Goal: Task Accomplishment & Management: Use online tool/utility

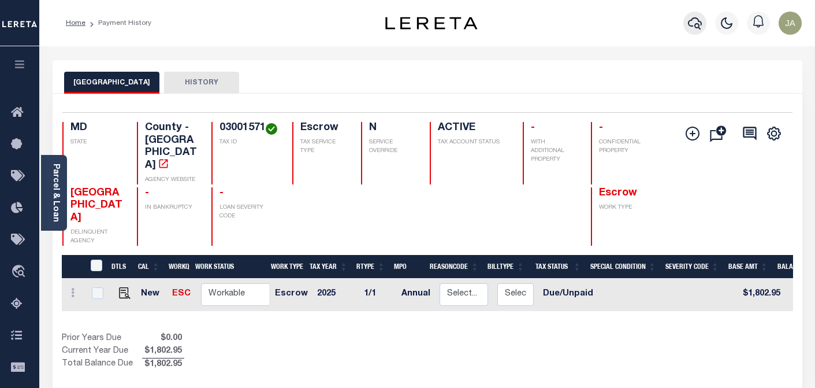
click at [692, 23] on icon "button" at bounding box center [695, 23] width 14 height 14
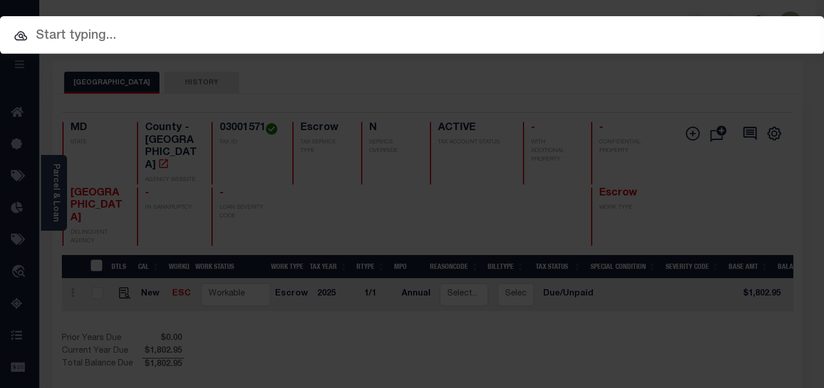
click at [63, 36] on input "text" at bounding box center [412, 36] width 824 height 20
click at [42, 39] on input "text" at bounding box center [412, 36] width 824 height 20
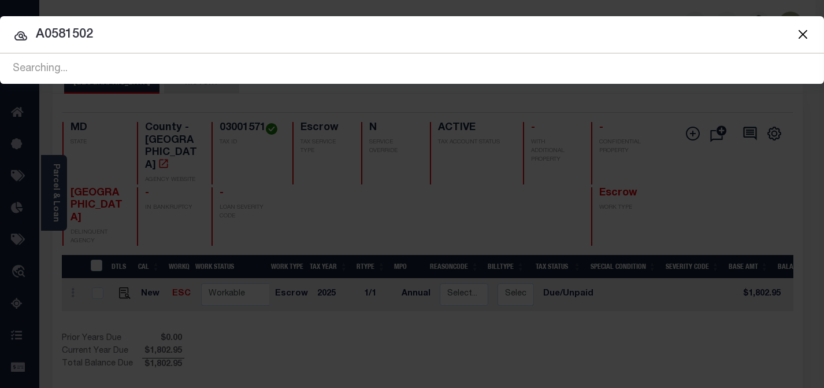
type input "A0581502"
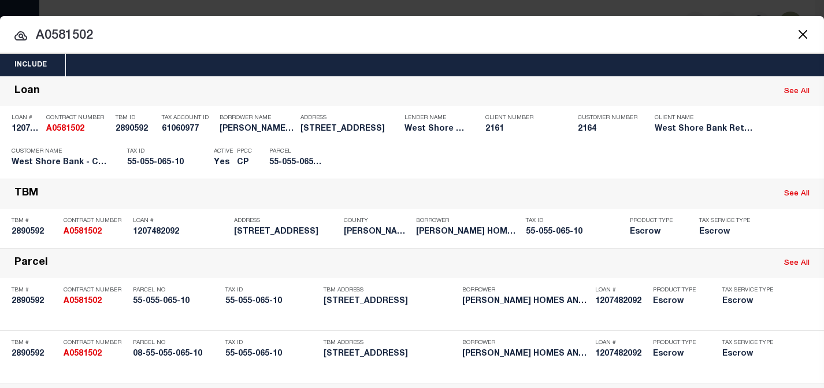
click at [569, 21] on div at bounding box center [412, 34] width 824 height 37
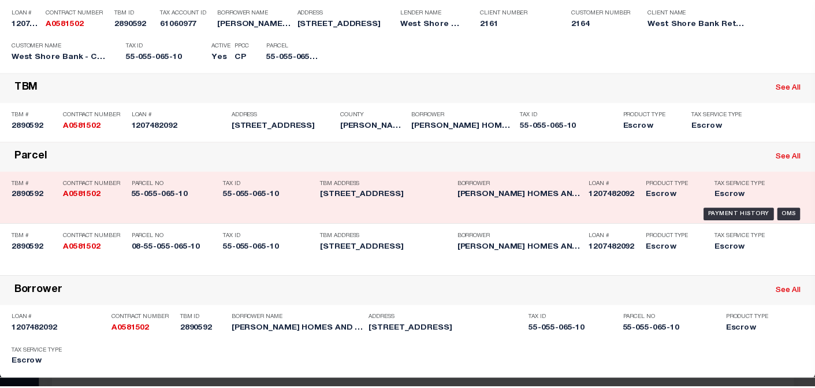
scroll to position [116, 0]
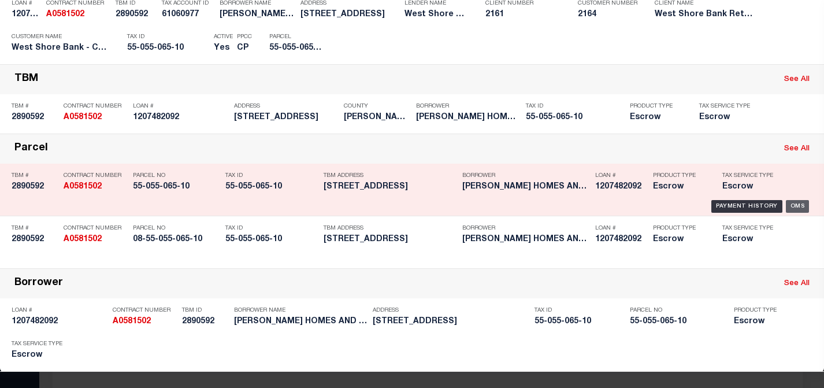
click at [792, 206] on div "OMS" at bounding box center [798, 206] width 24 height 13
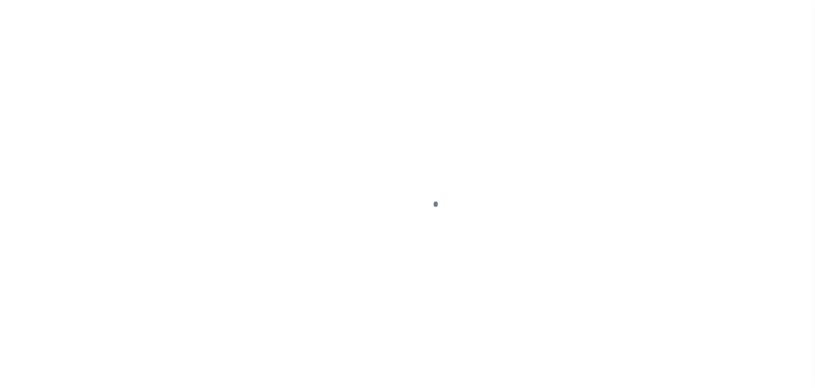
select select "Escrow"
type input "[STREET_ADDRESS]"
type input "08-55-055-065-10"
type input "HASTINGS MI"
type input "MI"
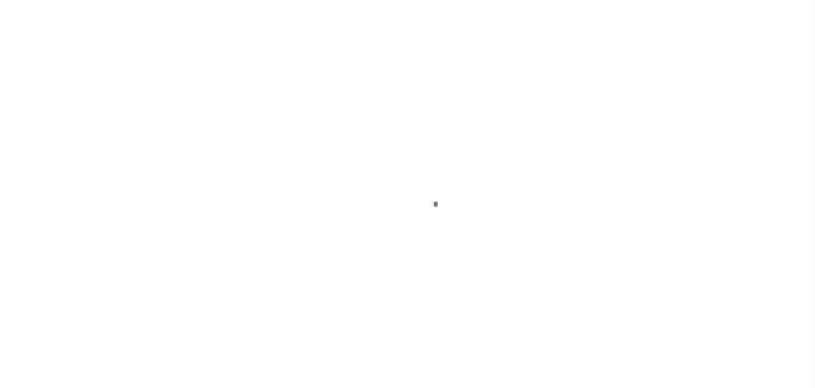
select select
select select "4314"
select select
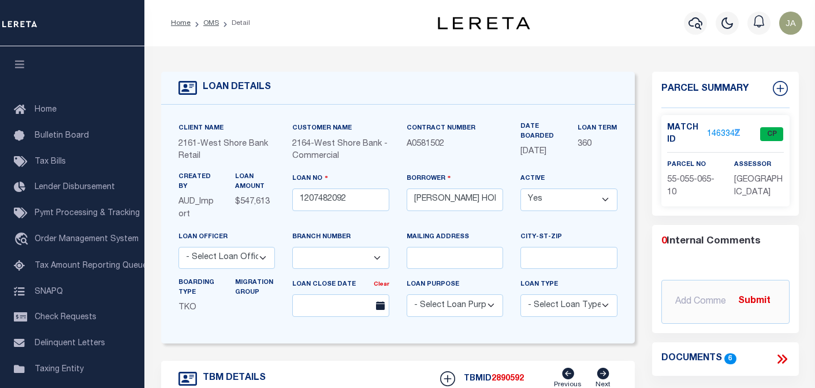
click at [716, 133] on link "1463342" at bounding box center [723, 134] width 32 height 12
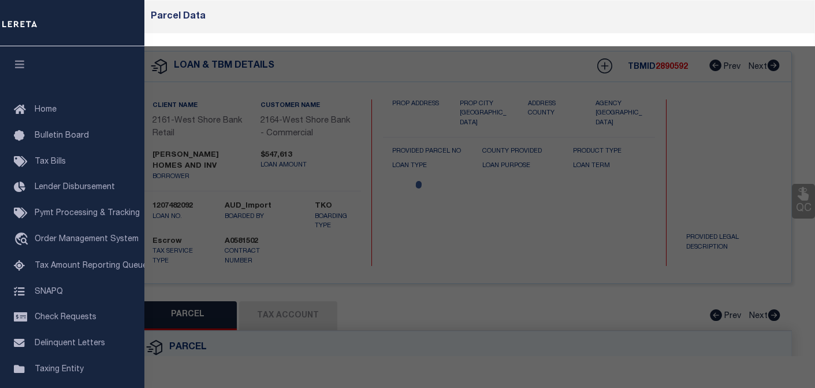
checkbox input "false"
select select "CP"
type input "[PERSON_NAME] HOMES AND INVESTMENTS LLC"
select select
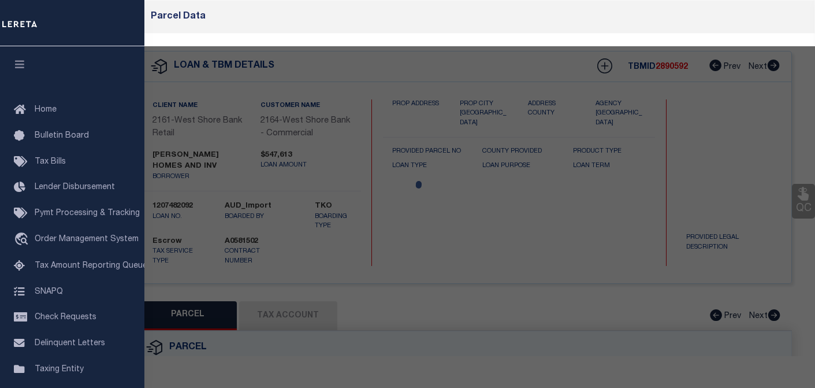
type input "[STREET_ADDRESS]"
checkbox input "false"
type input "HASTINGS MI 49058"
type textarea "CITY OF HASTINGS BEG AT A PT S 88 DEG-30' E 397 FT FROM NE COR LOT 84, [PERSON_…"
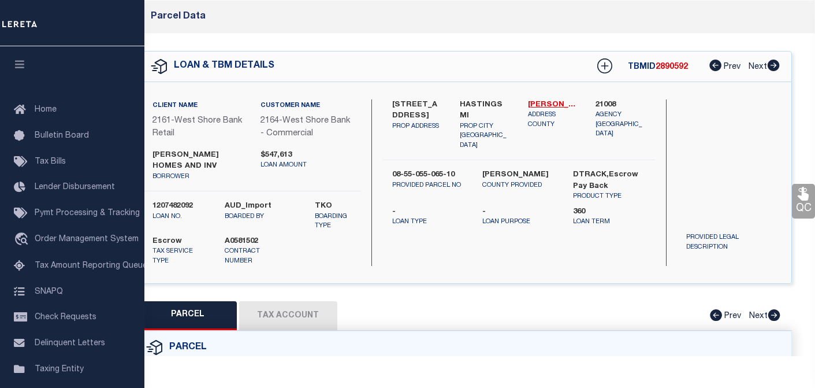
click at [290, 314] on button "Tax Account" at bounding box center [288, 315] width 98 height 29
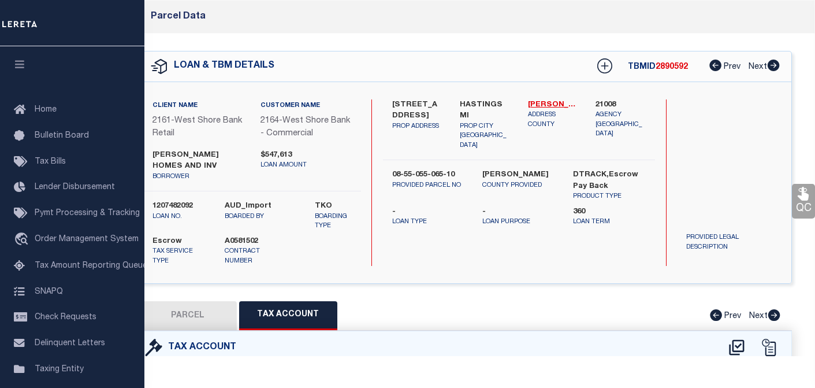
select select "100"
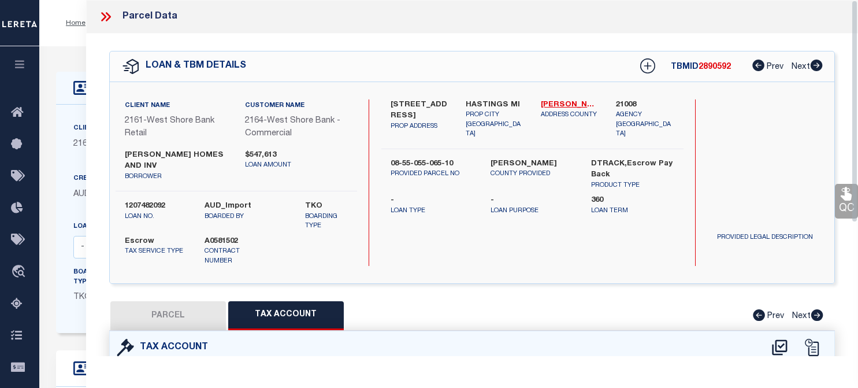
click at [103, 17] on icon at bounding box center [105, 16] width 15 height 15
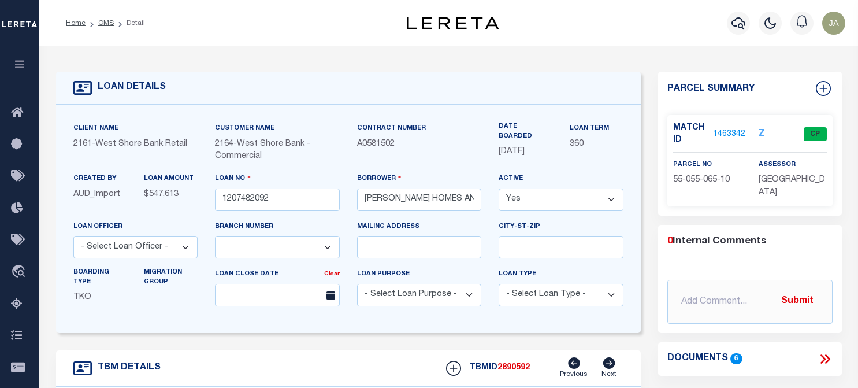
click at [623, 18] on div "Profile Sign out" at bounding box center [684, 23] width 331 height 40
click at [737, 20] on icon "button" at bounding box center [739, 23] width 14 height 14
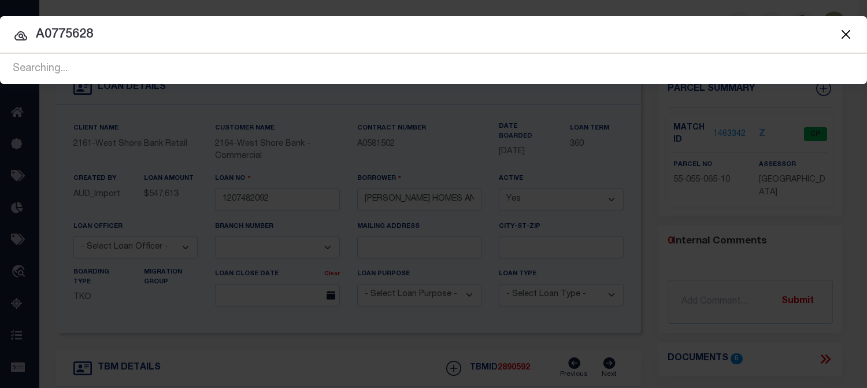
type input "A0775628"
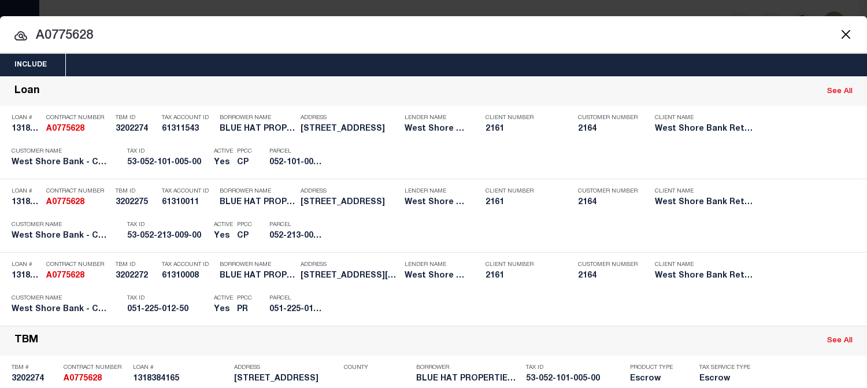
click at [647, 6] on div "Include Loans TBM Customers Borrowers Payments (Lender Non-Disb) Payments (Lend…" at bounding box center [433, 194] width 867 height 388
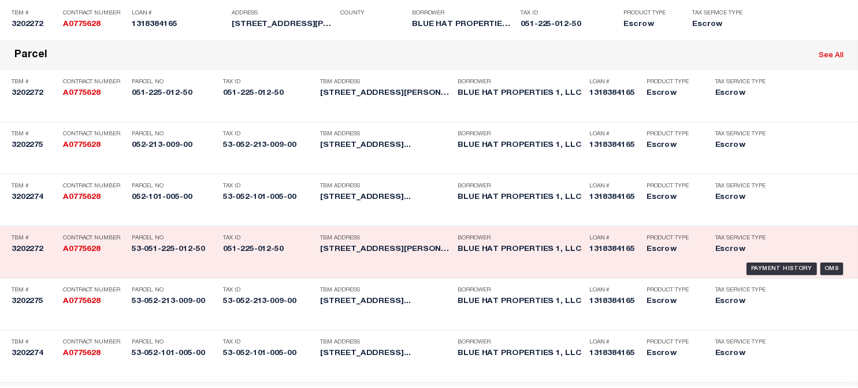
scroll to position [462, 0]
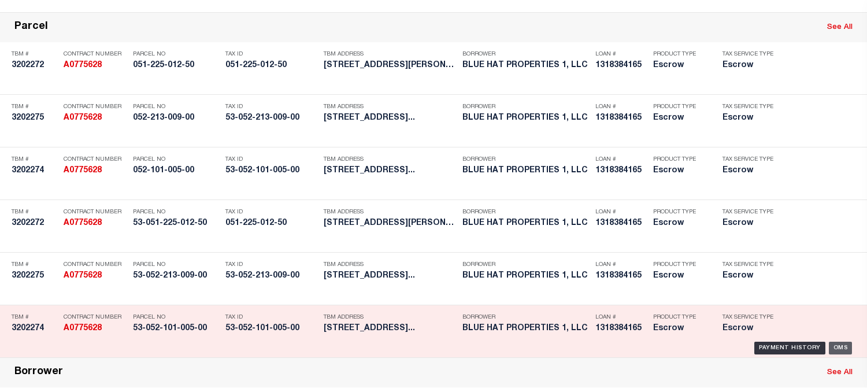
click at [815, 346] on div "OMS" at bounding box center [841, 348] width 24 height 13
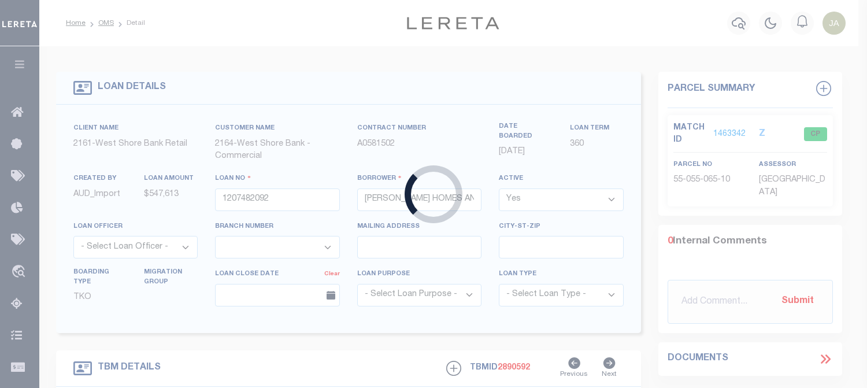
type input "1318384165"
type input "BLUE HAT PROPERTIES 1, LLC"
select select
select select "10"
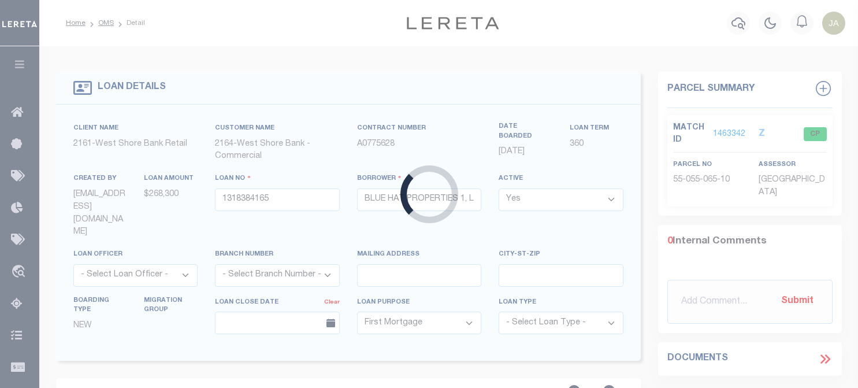
type input "[STREET_ADDRESS]"
type input "53-052-101-005-00"
type input "SCOTTVILLE MI 49454"
type textarea "The Land is described as follows: Platted Lot(s), situated in the City of [GEOG…"
select select
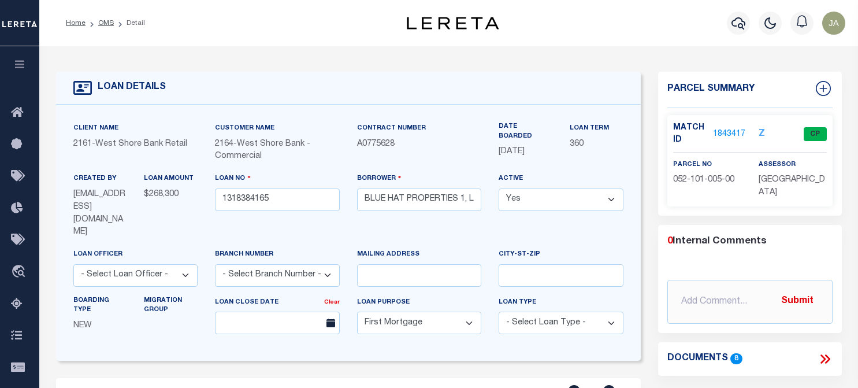
click at [726, 131] on link "1843417" at bounding box center [729, 134] width 32 height 12
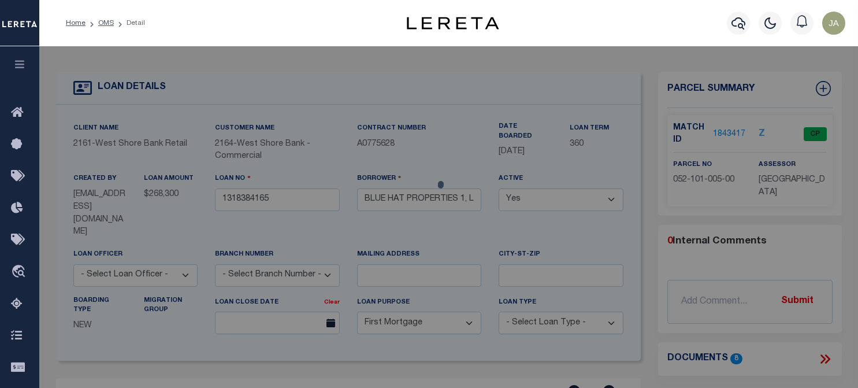
select select "AS"
checkbox input "false"
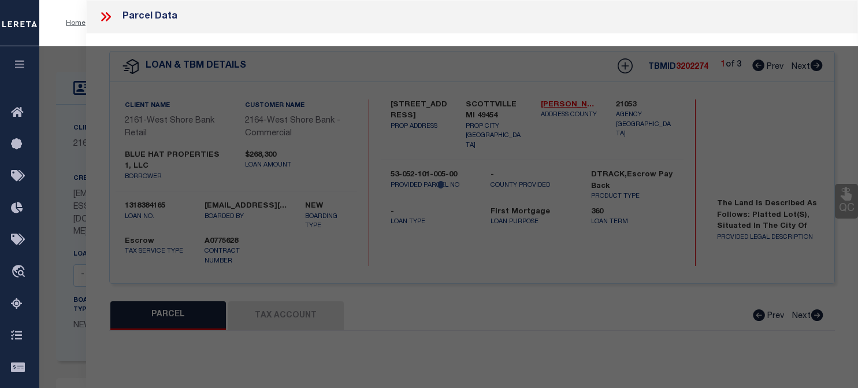
select select "CP"
type input "BLUE HAT PROPERTIES 1 LLC"
select select
type input "[STREET_ADDRESS]"
checkbox input "false"
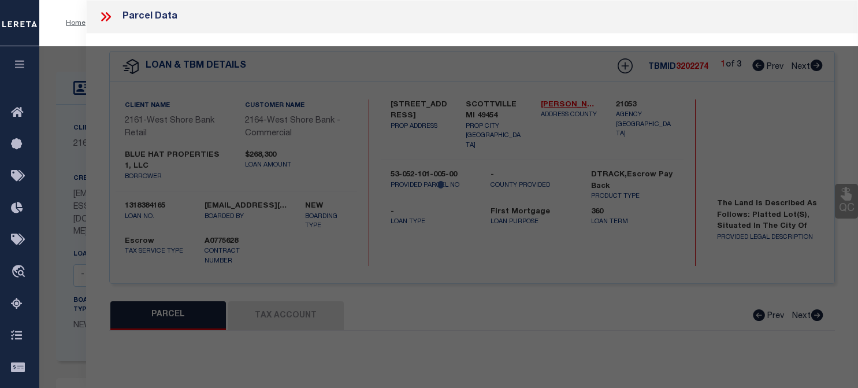
type input "SCOTTVILLE MI 49454"
type textarea "S-2 CITY ASSESSOR'S REPLAT LOTS 5 & 6 BLOCK 1"
type textarea "Completed based on given Text Legal."
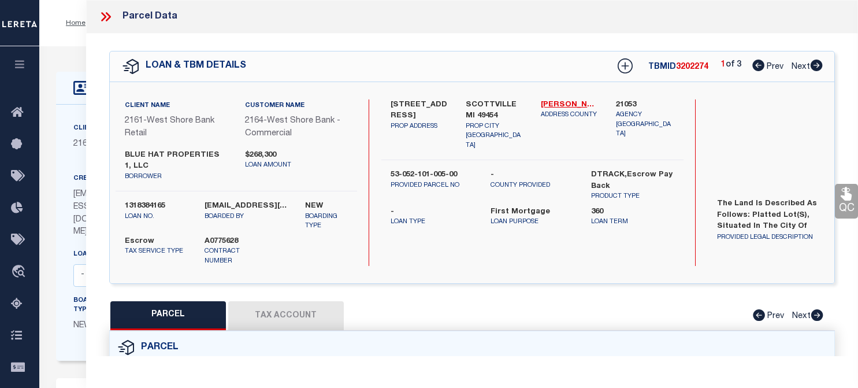
click at [305, 318] on button "Tax Account" at bounding box center [286, 315] width 116 height 29
select select "100"
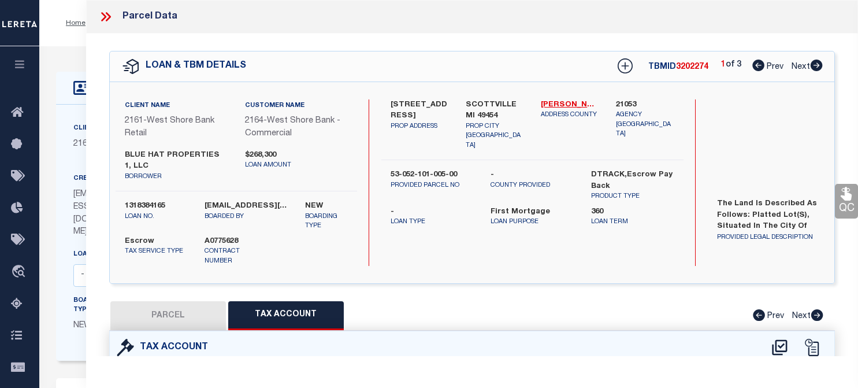
select select "100"
click at [107, 17] on icon at bounding box center [105, 16] width 15 height 15
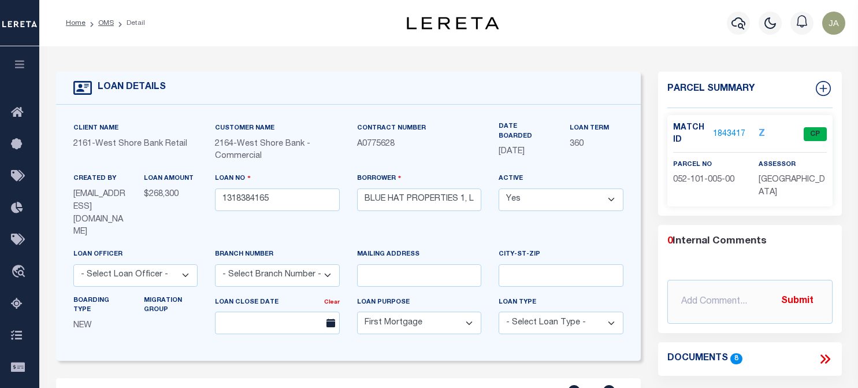
click at [618, 25] on div "Profile Sign out" at bounding box center [684, 23] width 331 height 40
click at [650, 13] on div "Profile Sign out" at bounding box center [684, 23] width 331 height 40
click at [737, 27] on icon "button" at bounding box center [739, 23] width 14 height 14
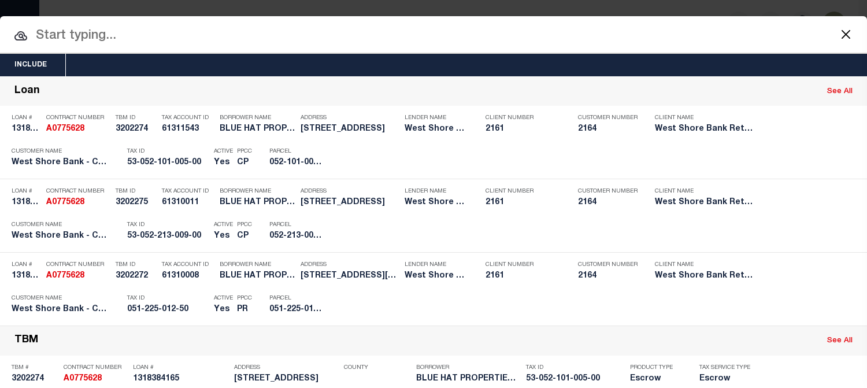
click at [107, 33] on input "text" at bounding box center [433, 36] width 867 height 20
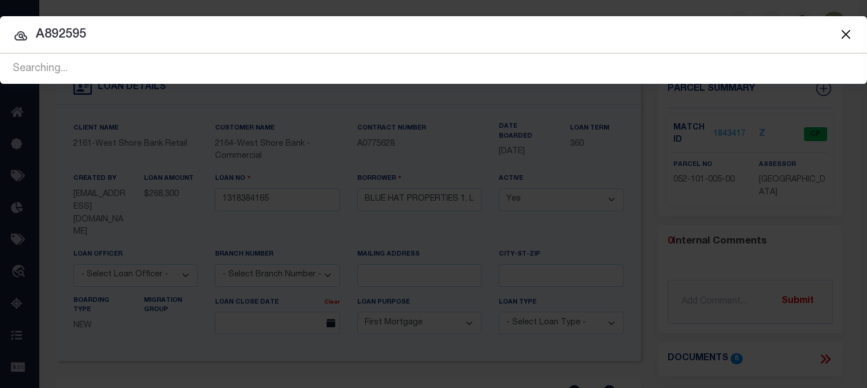
type input "A892595"
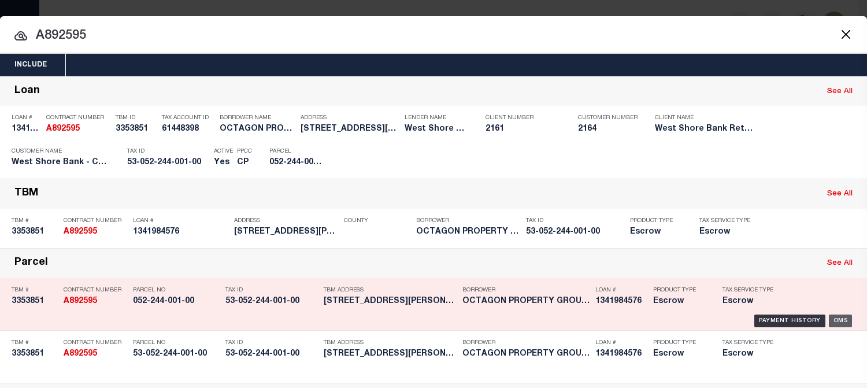
click at [815, 320] on div "OMS" at bounding box center [841, 320] width 24 height 13
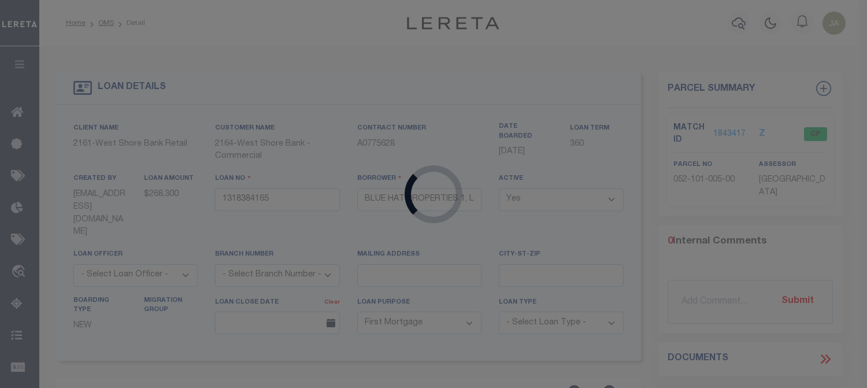
type input "1341984576"
type input "OCTAGON PROPERTY GROUP, LLC"
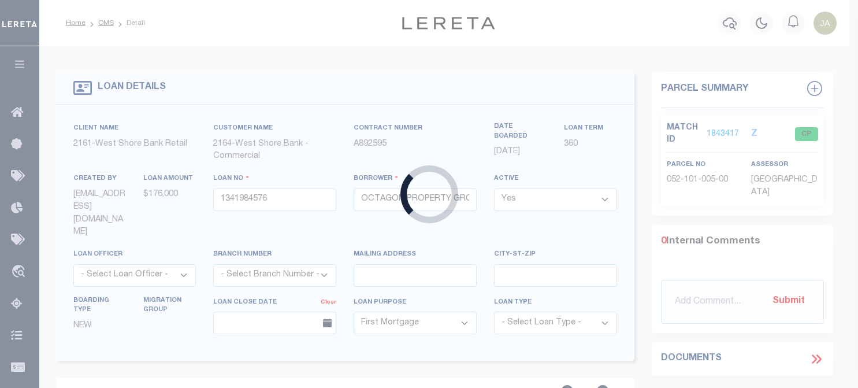
type input "[STREET_ADDRESS][PERSON_NAME]"
type input "53-052-244-001-00"
type textarea "The land is described as follows: City of [GEOGRAPHIC_DATA], [GEOGRAPHIC_DATA][…"
select select
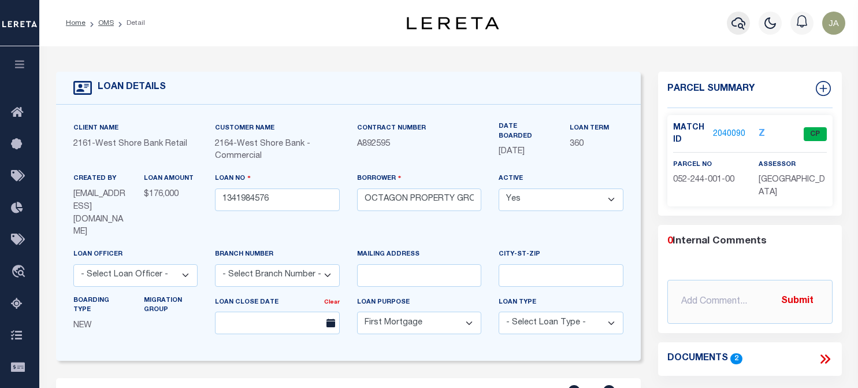
click at [739, 24] on icon "button" at bounding box center [739, 23] width 14 height 14
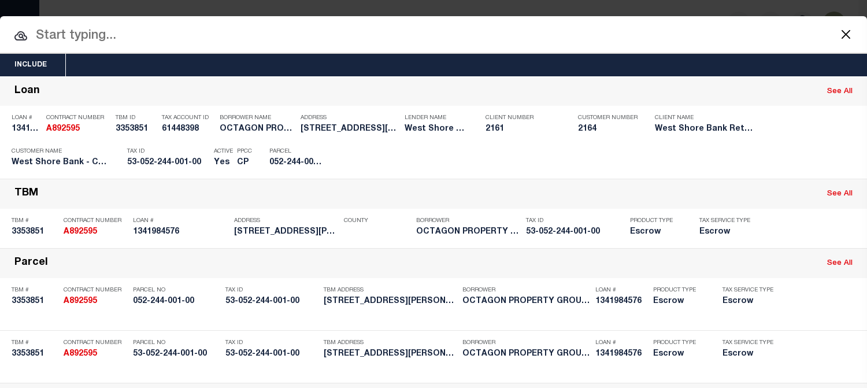
click at [107, 35] on input "text" at bounding box center [433, 36] width 867 height 20
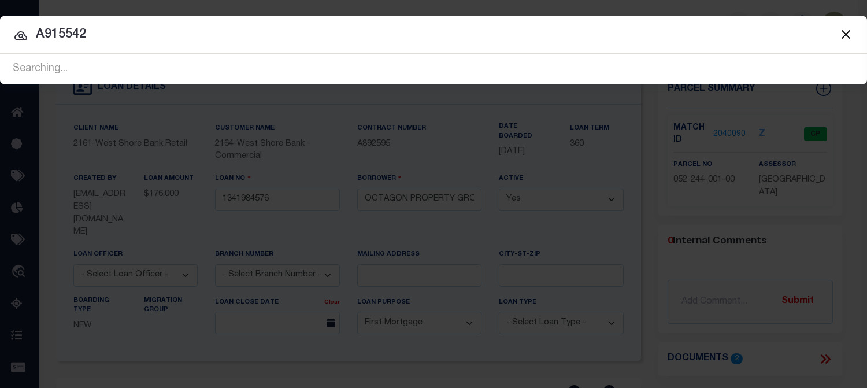
type input "A915542"
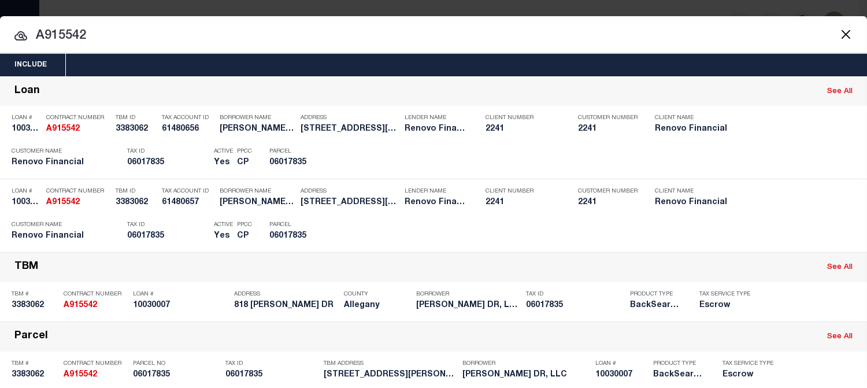
click at [642, 28] on input "A915542" at bounding box center [433, 36] width 867 height 20
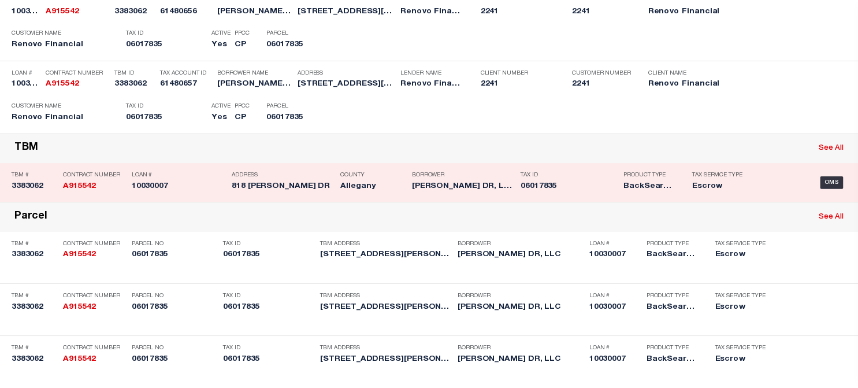
scroll to position [173, 0]
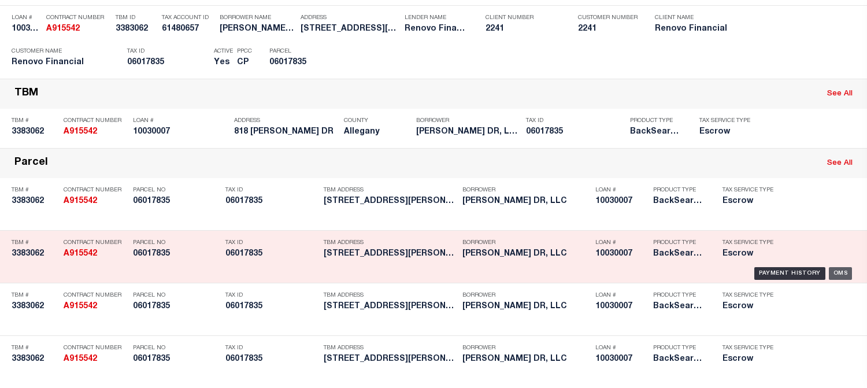
click at [815, 273] on div "OMS" at bounding box center [841, 273] width 24 height 13
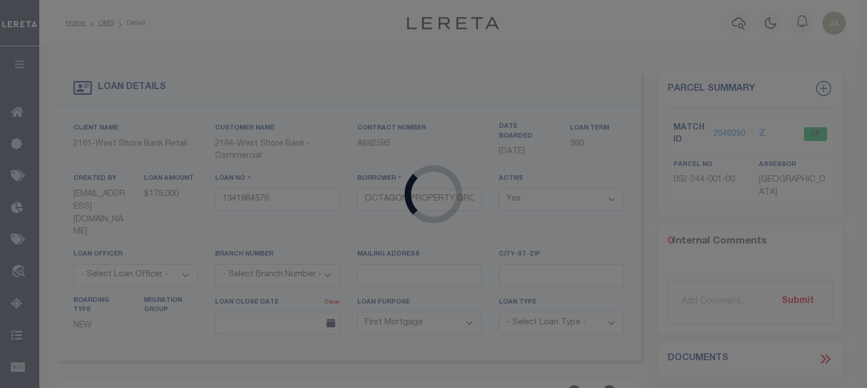
type input "10030007"
type input "[PERSON_NAME] DR, LLC"
select select
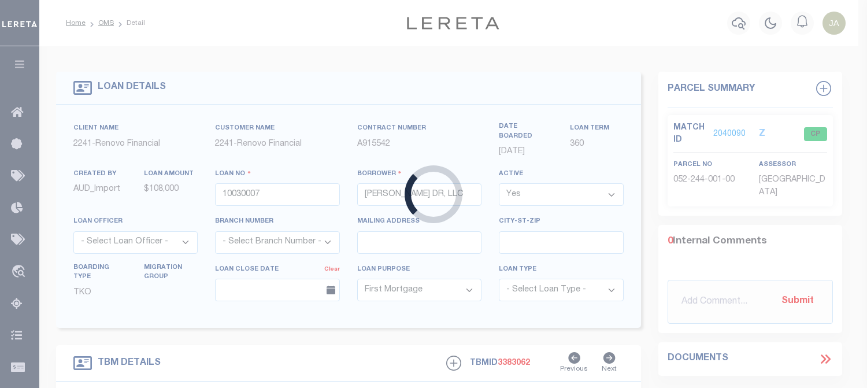
type input "818 [PERSON_NAME] DR"
type input "06017835"
type input "CUMBERLAND MD 21502"
type input "a0kUS000005U5yf"
type input "MD"
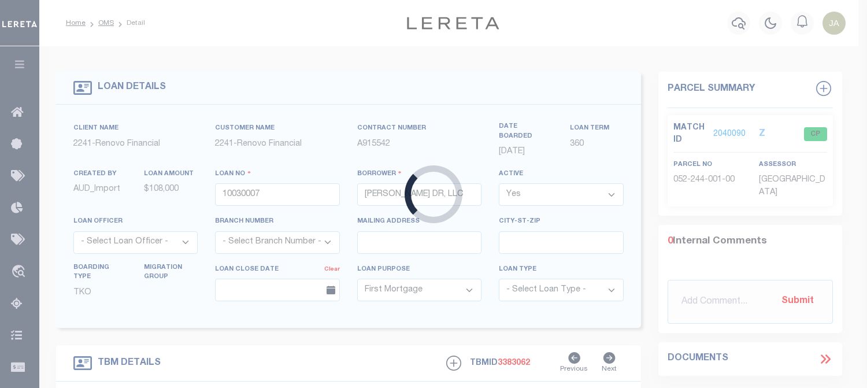
select select
select select "25067"
select select "1"
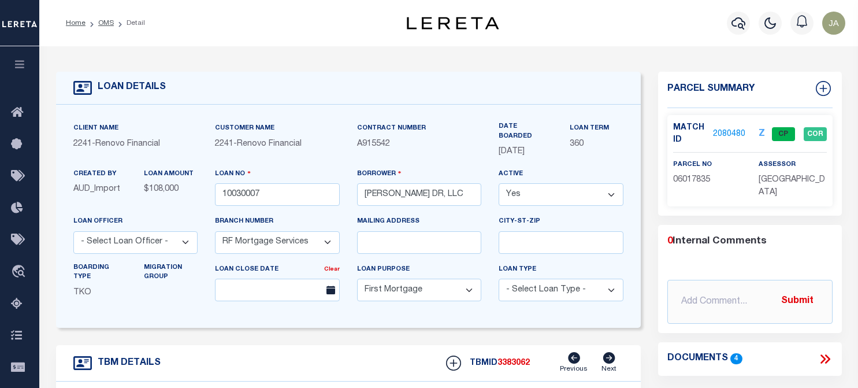
click at [720, 131] on link "2080480" at bounding box center [729, 134] width 32 height 12
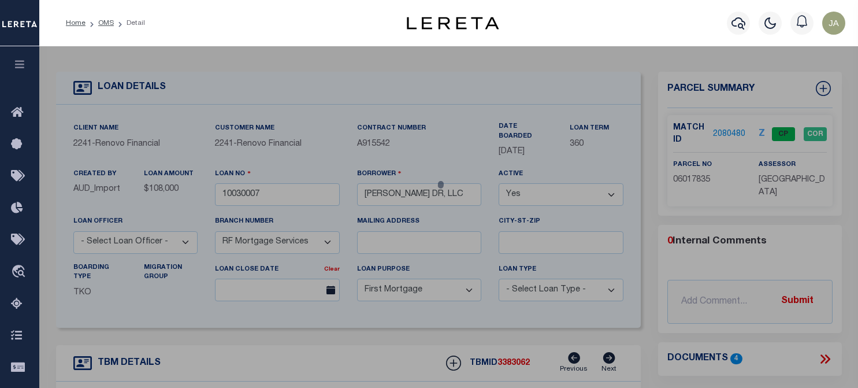
select select "AS"
checkbox input "false"
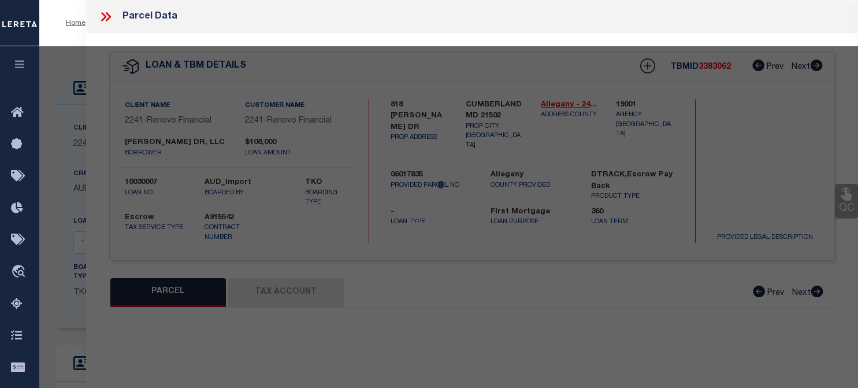
select select "CP"
type input "[PERSON_NAME] DR LLC"
select select "AGW"
select select "ADD"
type input "818 [PERSON_NAME] DR"
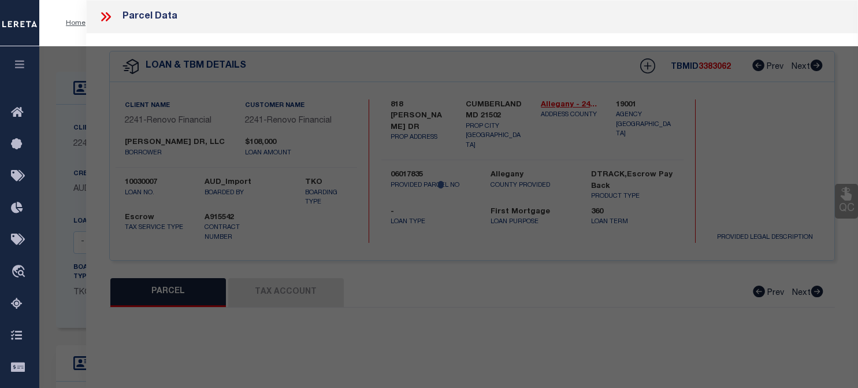
checkbox input "false"
type input "CUMBERLAND MD 21502"
type textarea "818 [PERSON_NAME] DR LOT 97 PT 98 40X100"
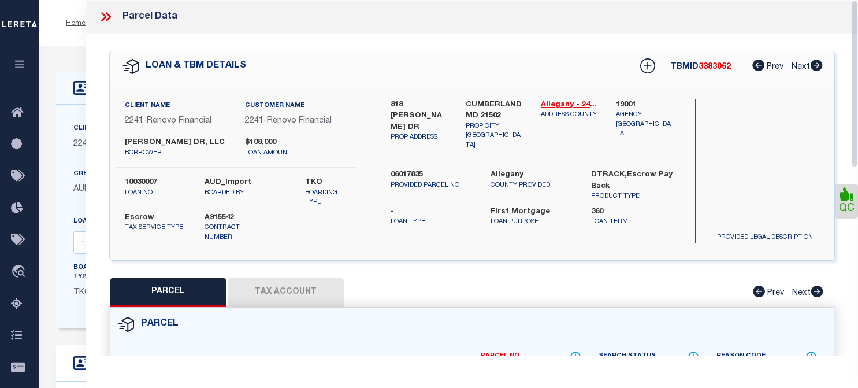
click at [290, 292] on button "Tax Account" at bounding box center [286, 292] width 116 height 29
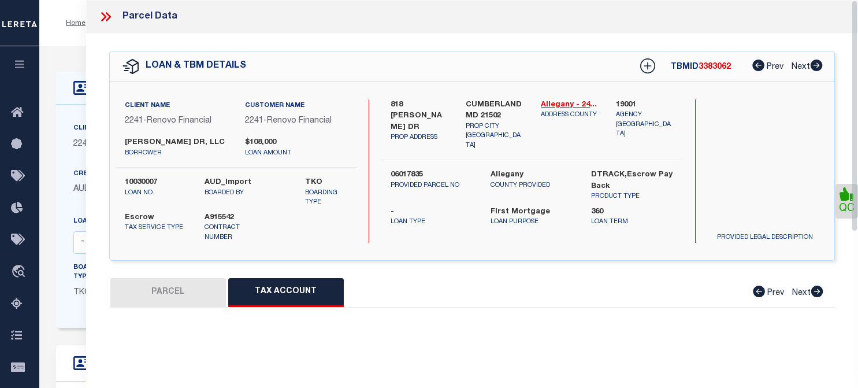
select select "100"
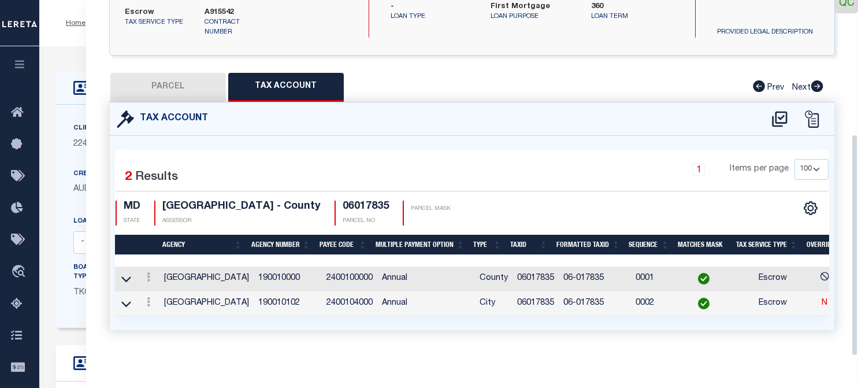
scroll to position [215, 0]
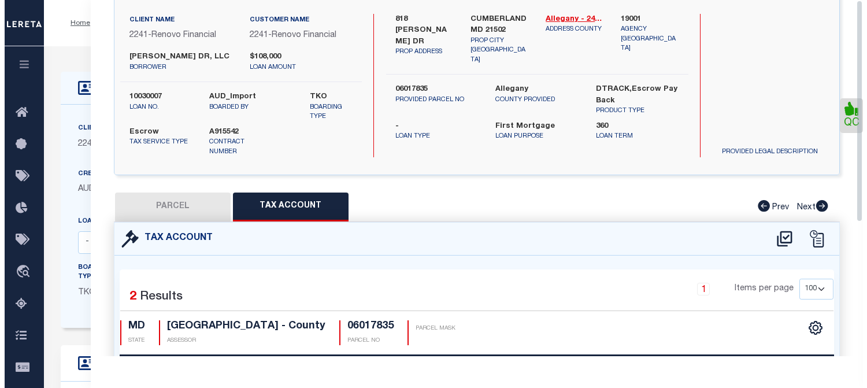
scroll to position [0, 0]
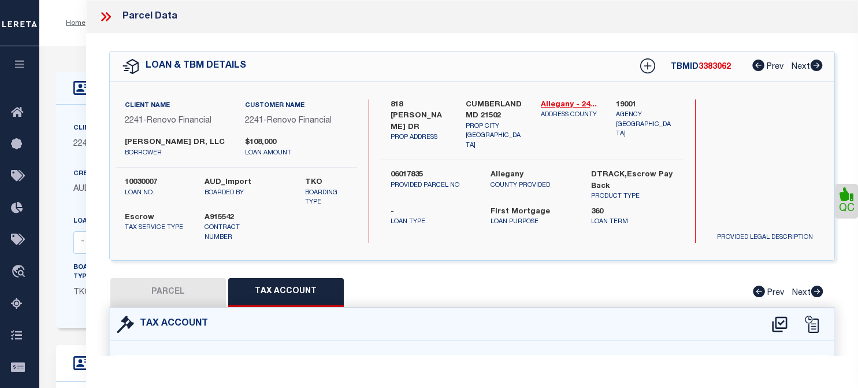
click at [106, 17] on icon at bounding box center [105, 16] width 15 height 15
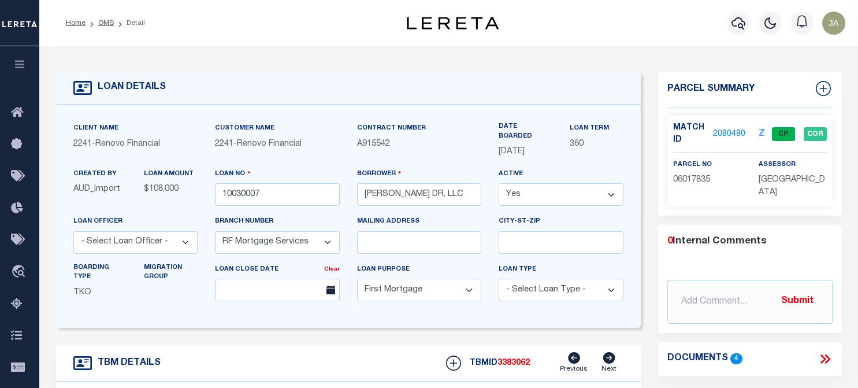
click at [607, 23] on div "Profile Sign out" at bounding box center [684, 23] width 331 height 40
click at [730, 28] on button "button" at bounding box center [738, 23] width 23 height 23
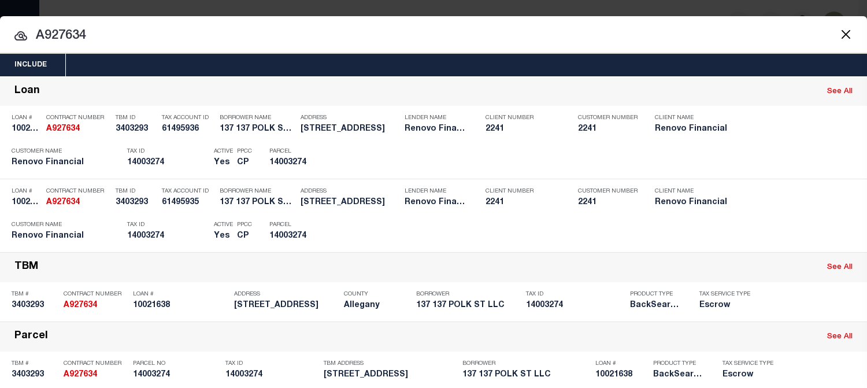
click at [815, 35] on button "Close" at bounding box center [845, 34] width 15 height 15
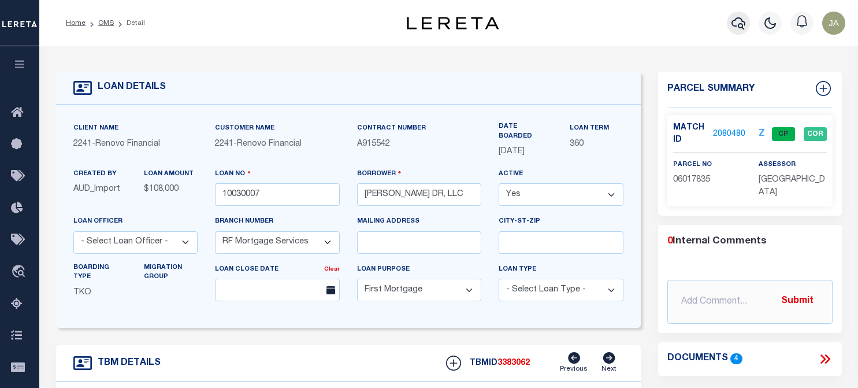
click at [735, 22] on icon "button" at bounding box center [739, 23] width 14 height 14
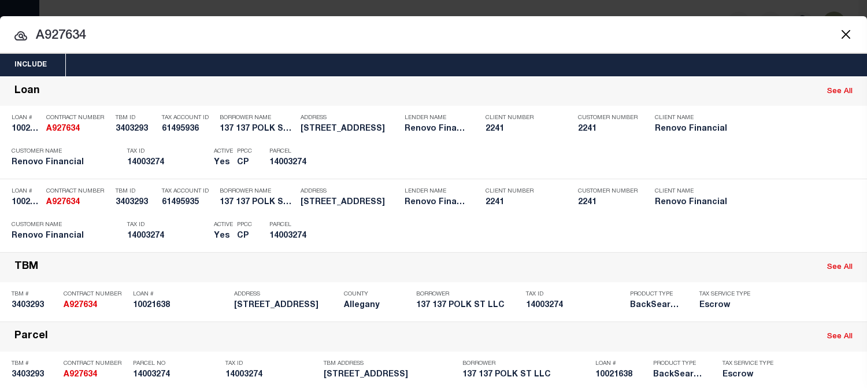
drag, startPoint x: 43, startPoint y: 32, endPoint x: 95, endPoint y: 32, distance: 52.0
click at [95, 32] on input "A927634" at bounding box center [433, 36] width 867 height 20
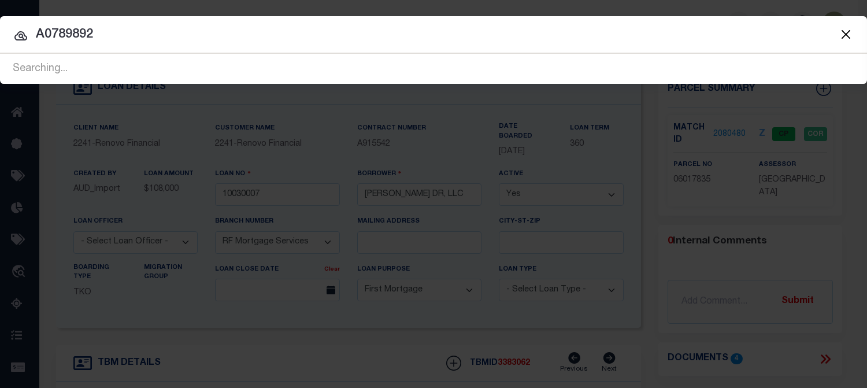
type input "A0789892"
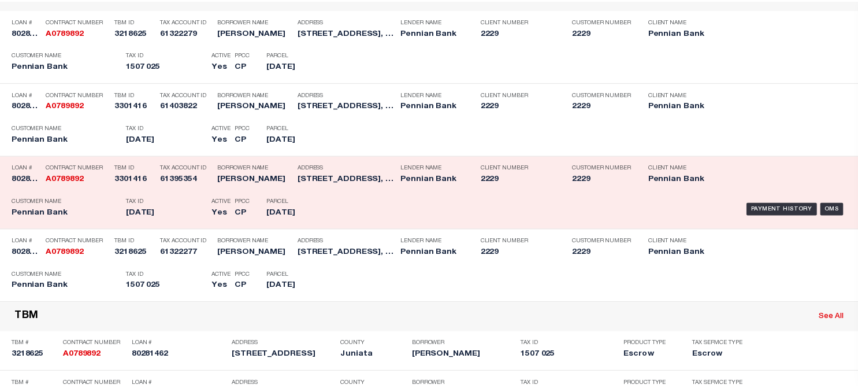
scroll to position [116, 0]
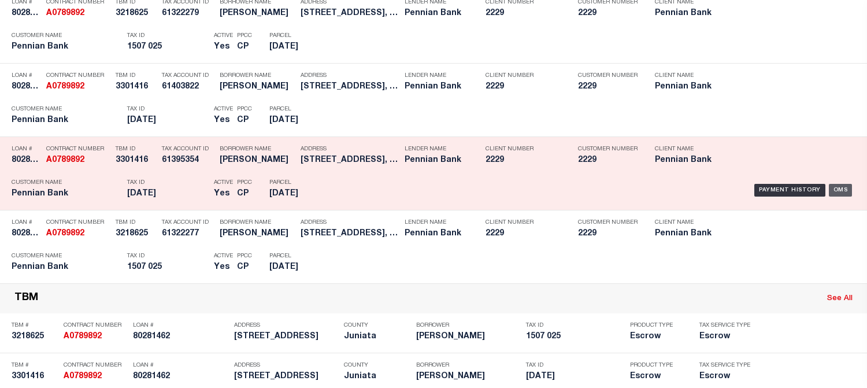
click at [815, 188] on div "OMS" at bounding box center [841, 190] width 24 height 13
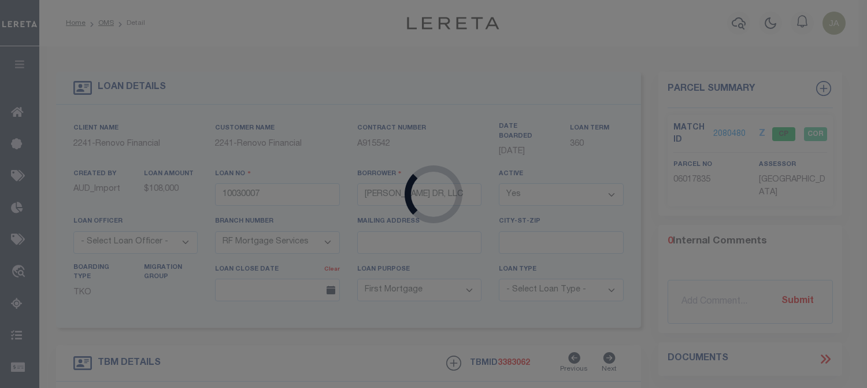
type input "80281462"
type input "[PERSON_NAME]"
select select
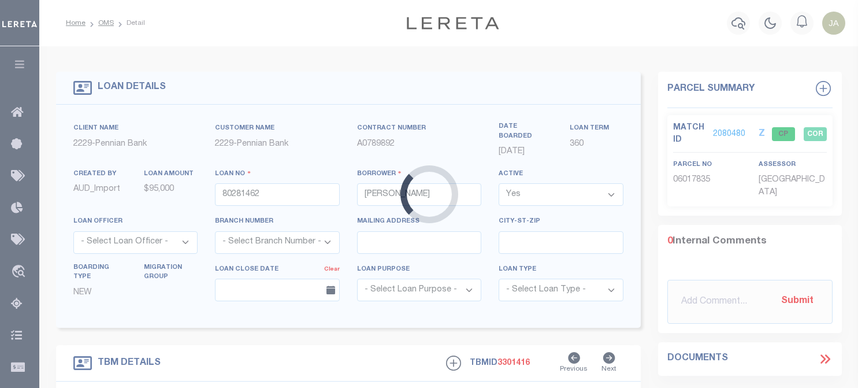
type input "[STREET_ADDRESS]"
type input "[DATE]"
select select
type input "[GEOGRAPHIC_DATA]"
type input "PA"
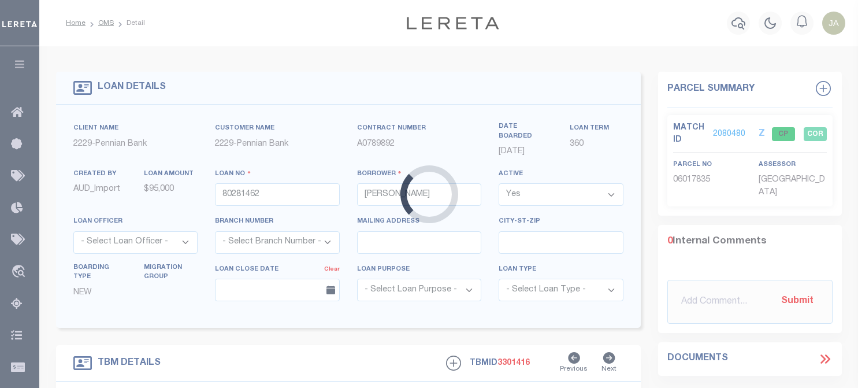
select select
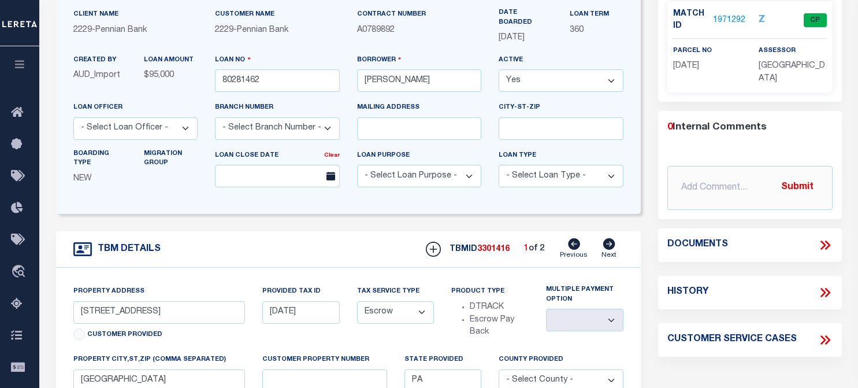
scroll to position [116, 0]
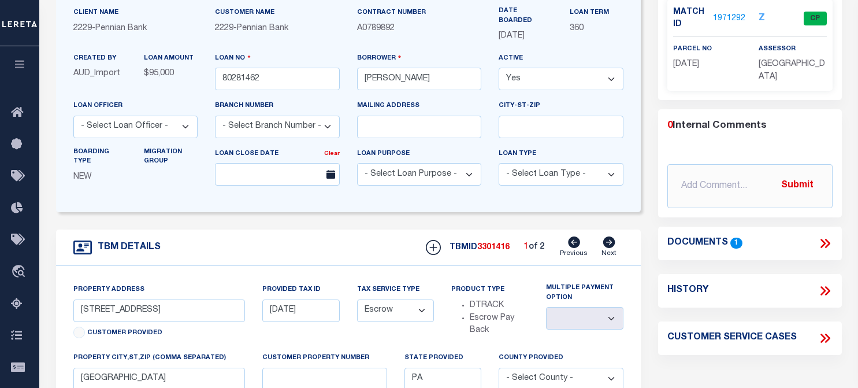
click at [722, 16] on link "1971292" at bounding box center [729, 19] width 32 height 12
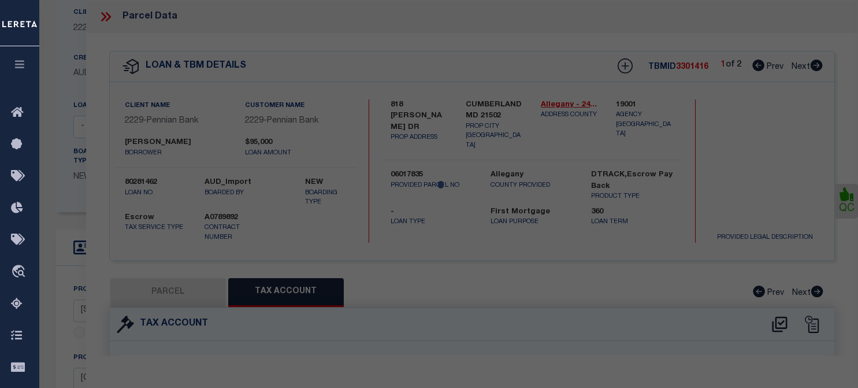
select select "AS"
select select
checkbox input "false"
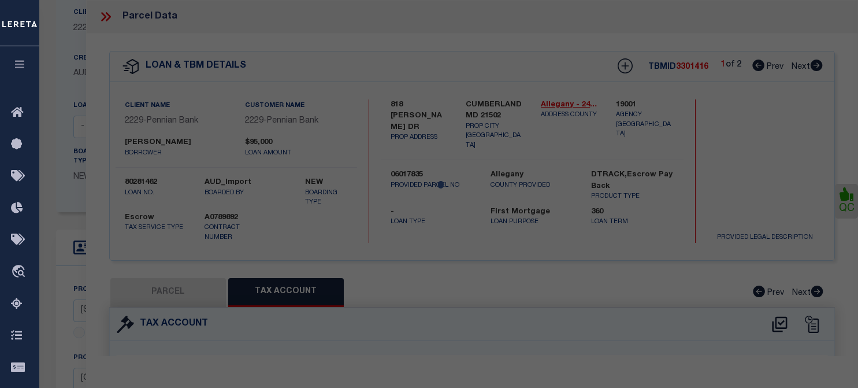
select select "CP"
type input "[PERSON_NAME] & [PERSON_NAME] E"
select select "AGF"
select select "ADD"
type input "[STREET_ADDRESS]"
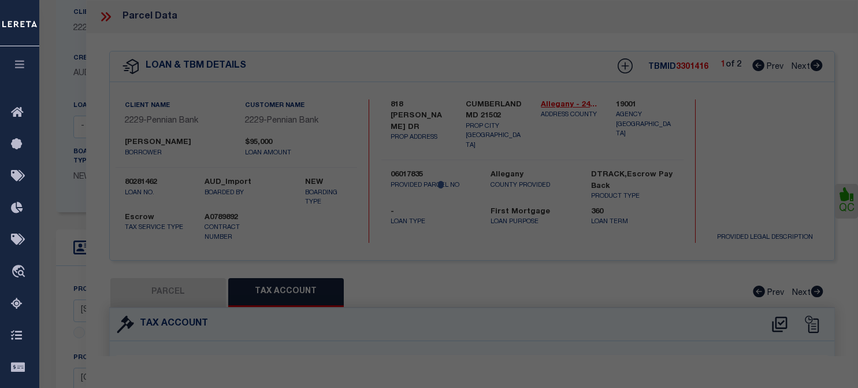
checkbox input "false"
type input "PA"
type textarea "Code 500 error - 15707 026 tax id"
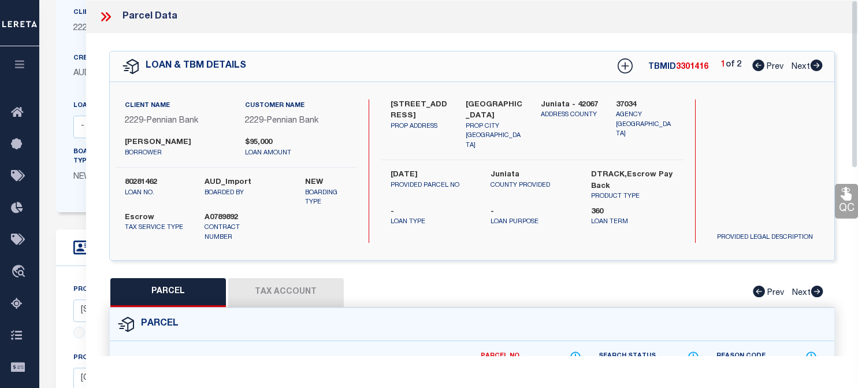
click at [249, 298] on button "Tax Account" at bounding box center [286, 292] width 116 height 29
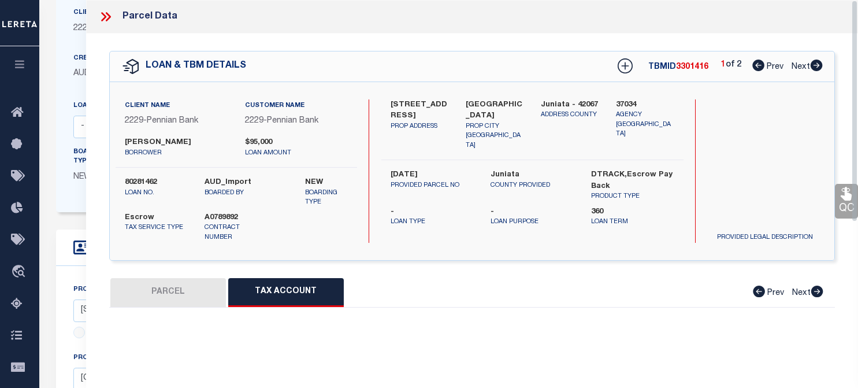
select select "100"
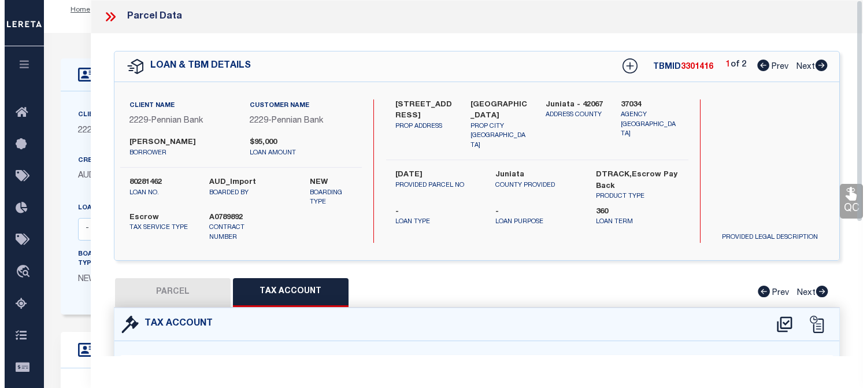
scroll to position [0, 0]
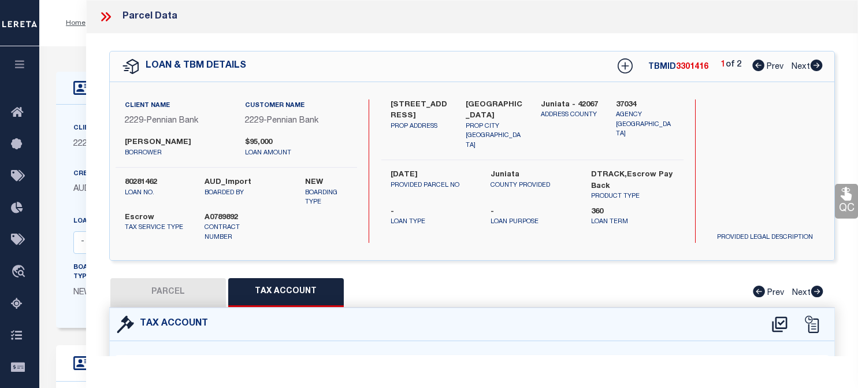
click at [107, 13] on icon at bounding box center [107, 16] width 5 height 9
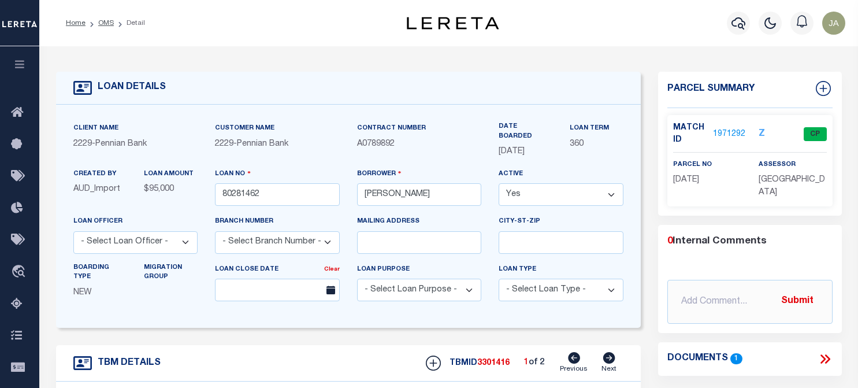
click at [637, 28] on div "Profile Sign out" at bounding box center [684, 23] width 331 height 40
click at [608, 20] on div "Profile Sign out" at bounding box center [684, 23] width 331 height 40
click at [735, 25] on icon "button" at bounding box center [739, 23] width 14 height 14
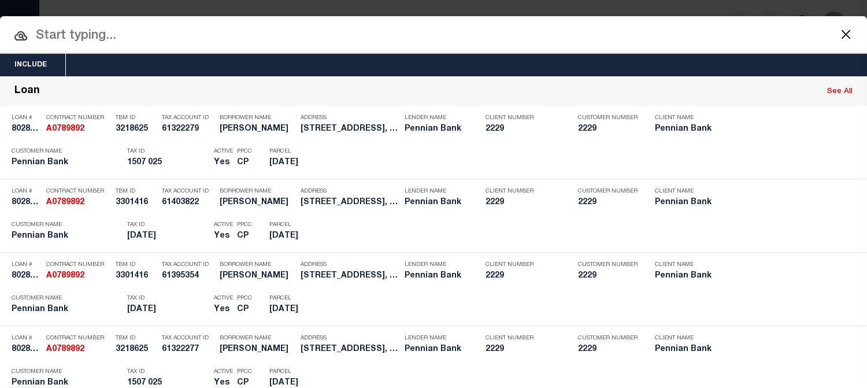
paste input "A0637631"
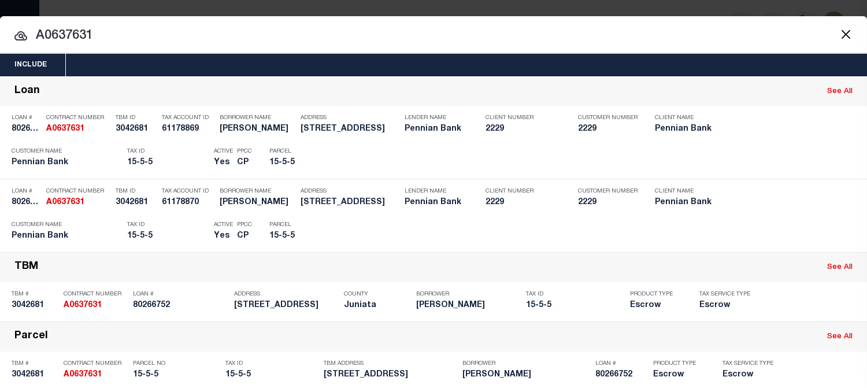
drag, startPoint x: 101, startPoint y: 30, endPoint x: 28, endPoint y: 34, distance: 72.9
click at [28, 34] on input "A0637631" at bounding box center [433, 36] width 867 height 20
paste input "789892"
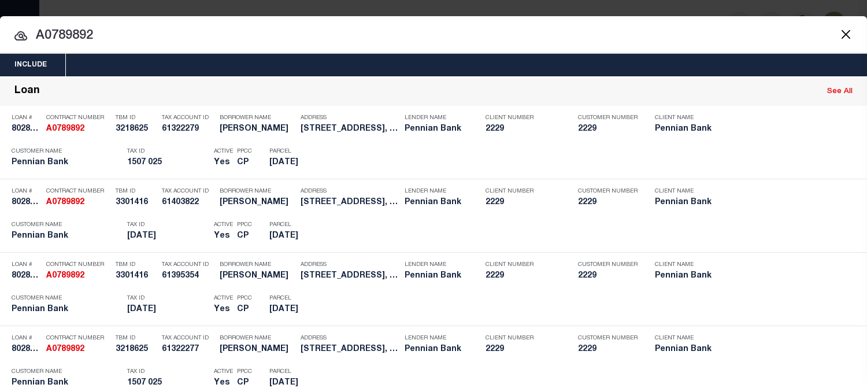
type input "A0789892"
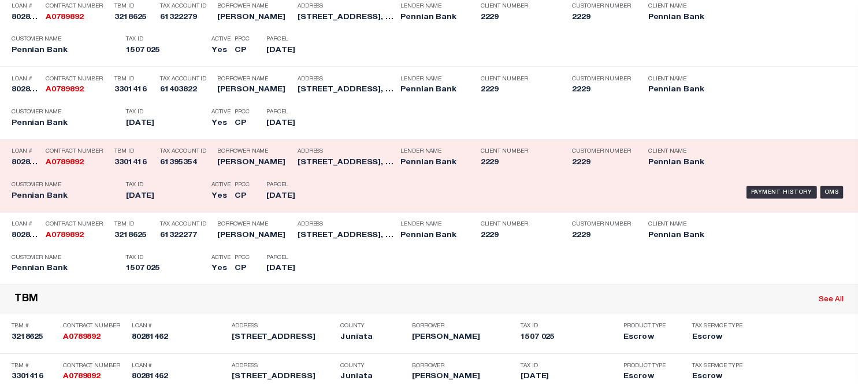
scroll to position [116, 0]
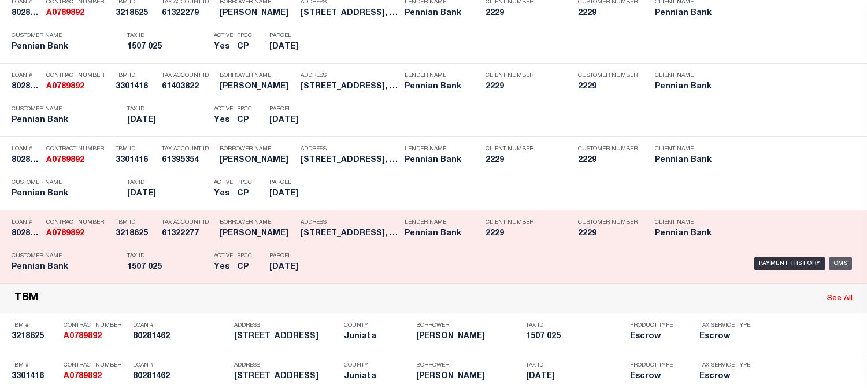
click at [815, 259] on div "OMS" at bounding box center [841, 263] width 24 height 13
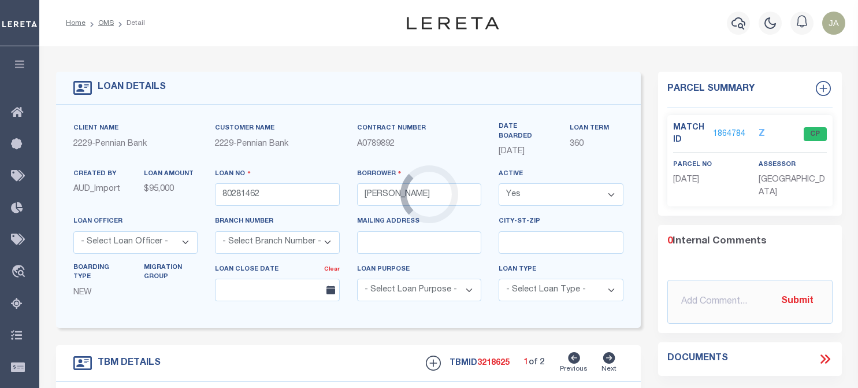
type input "[STREET_ADDRESS]"
type input "[DATE]"
select select
